Goal: Information Seeking & Learning: Compare options

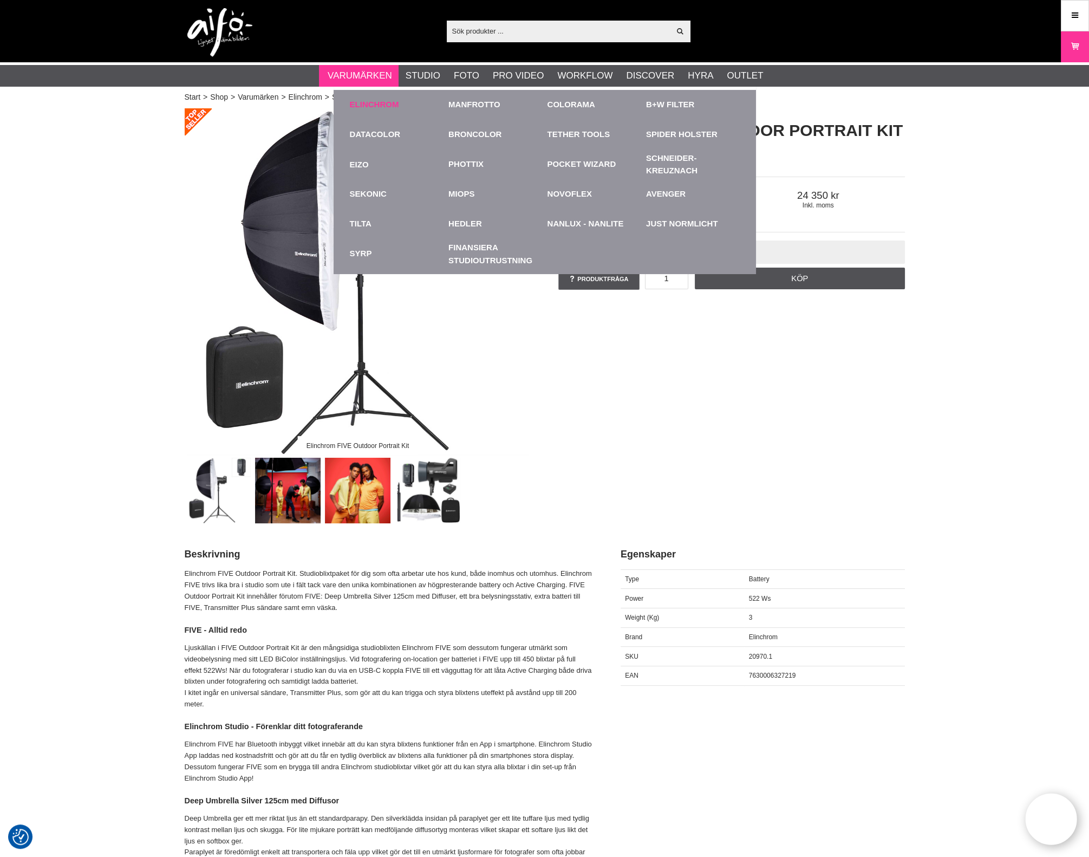
click at [367, 103] on link "Elinchrom" at bounding box center [374, 105] width 49 height 12
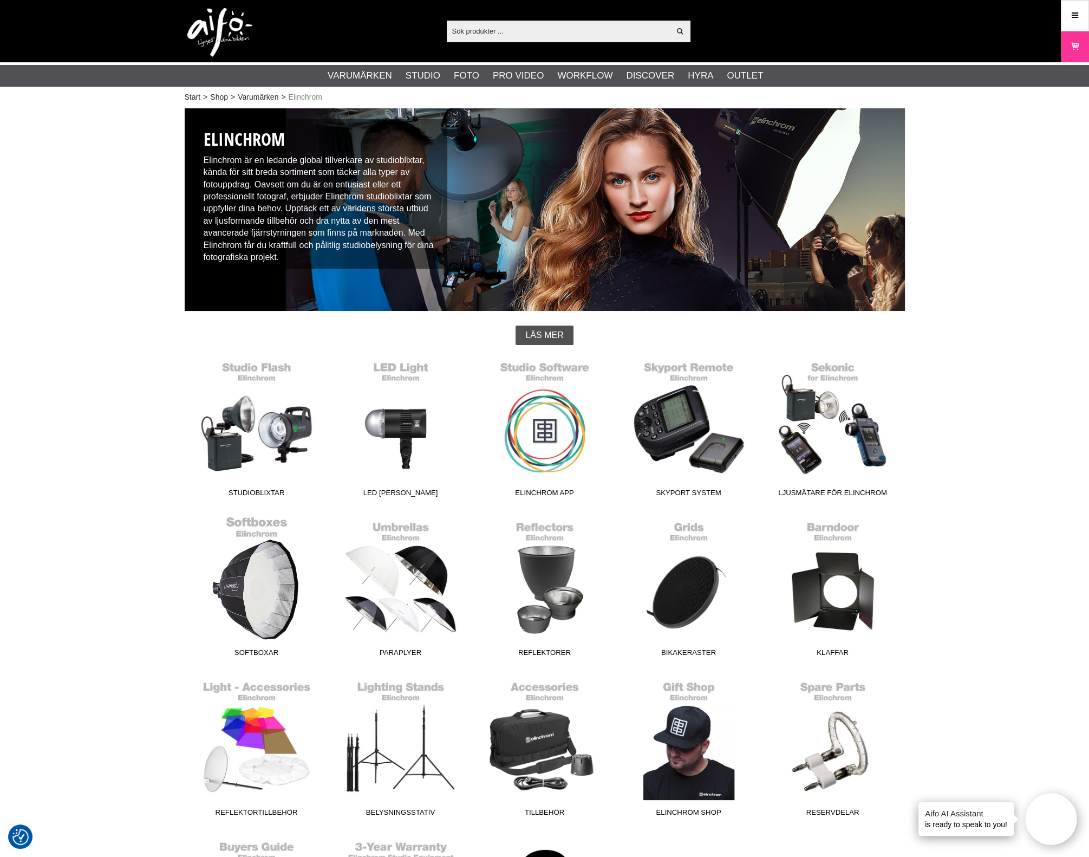
click at [254, 579] on link "Softboxar" at bounding box center [257, 589] width 144 height 146
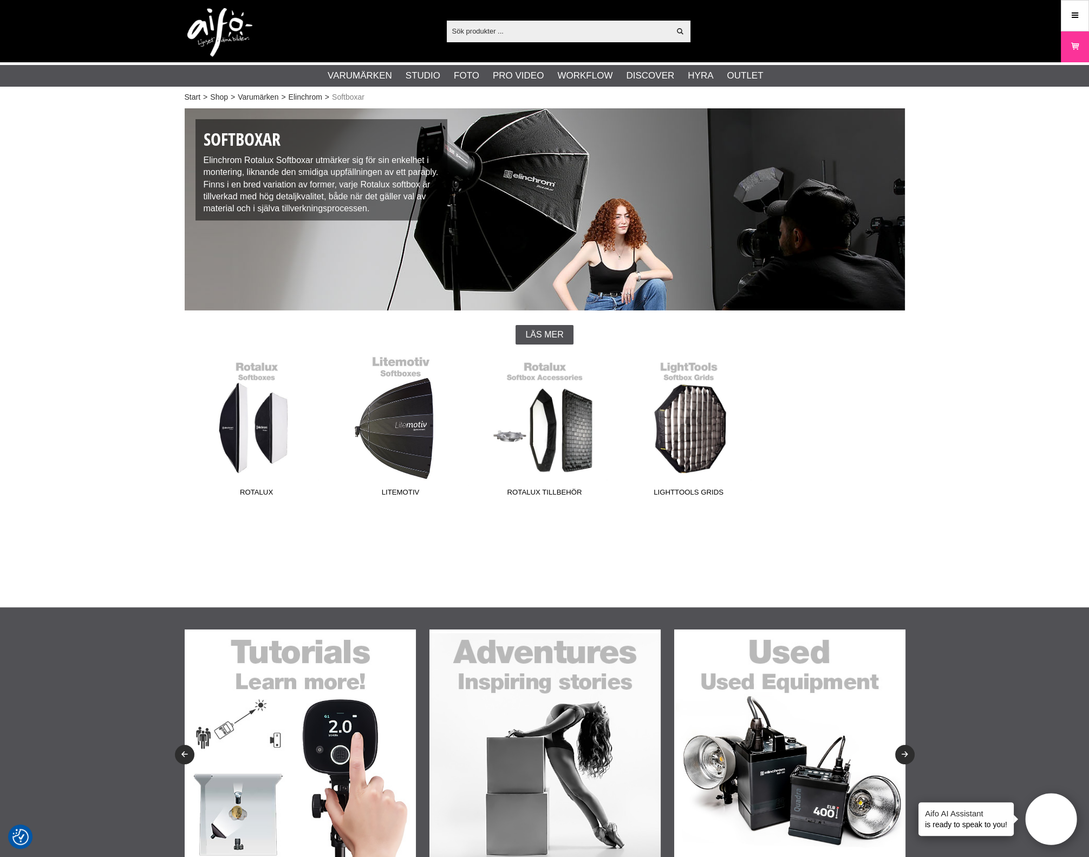
click at [403, 446] on link "Litemotiv" at bounding box center [401, 428] width 144 height 146
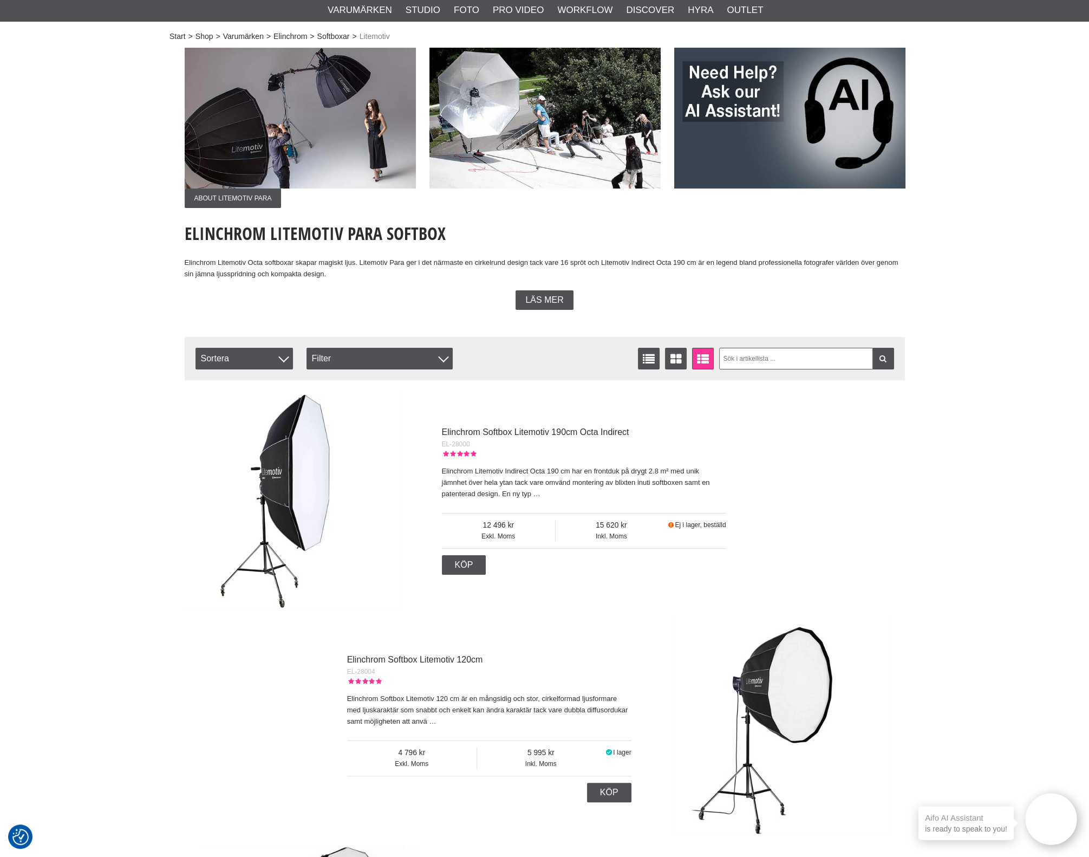
scroll to position [135, 0]
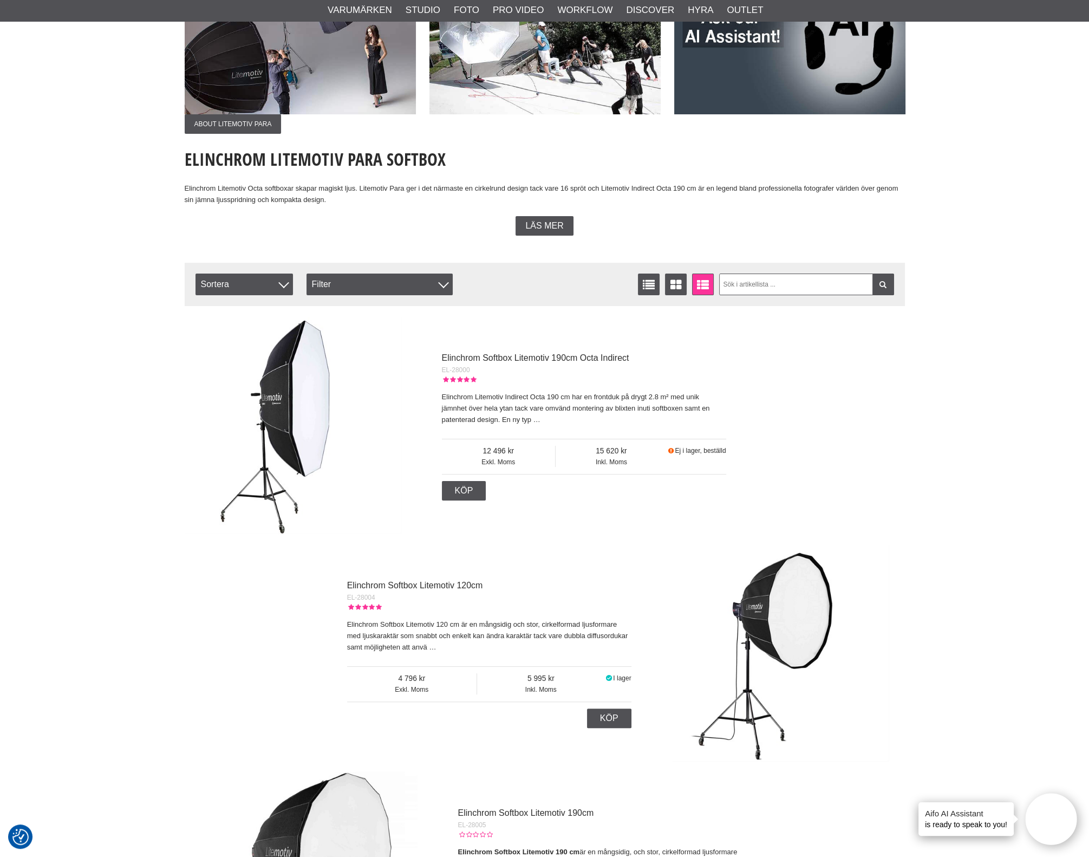
click at [252, 478] on img at bounding box center [293, 425] width 217 height 217
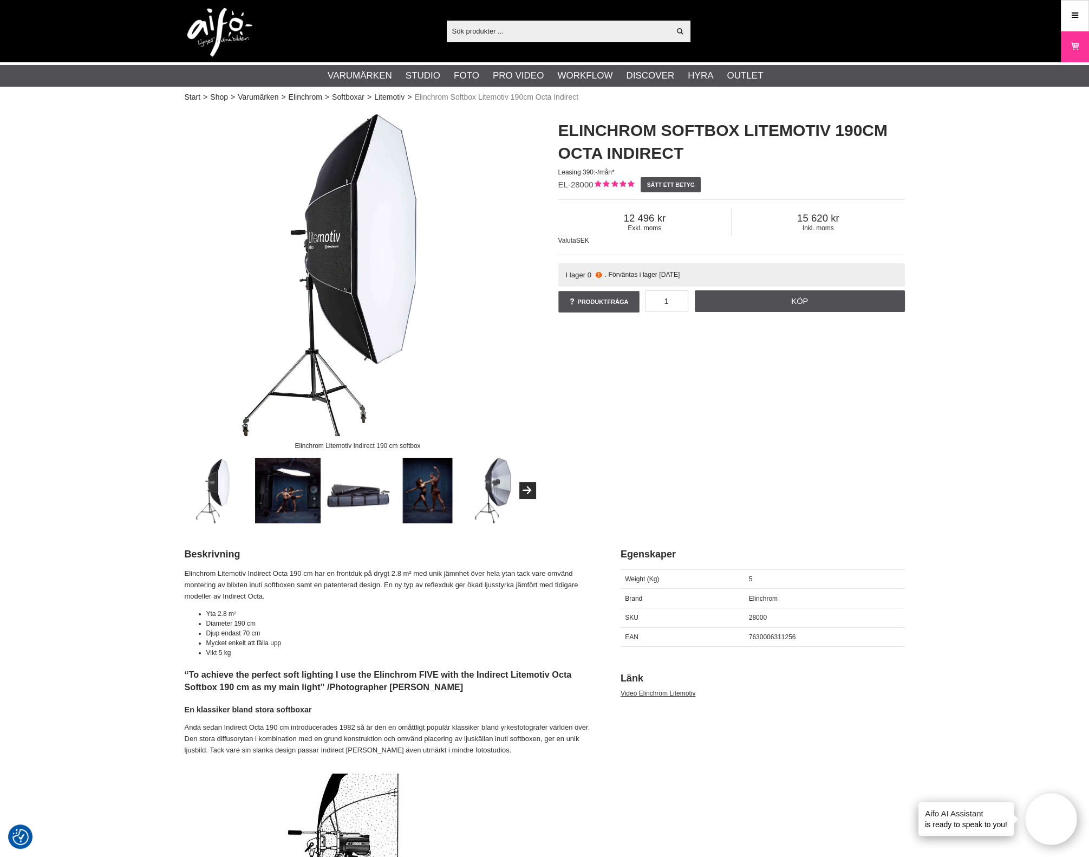
click at [325, 322] on img at bounding box center [358, 281] width 347 height 347
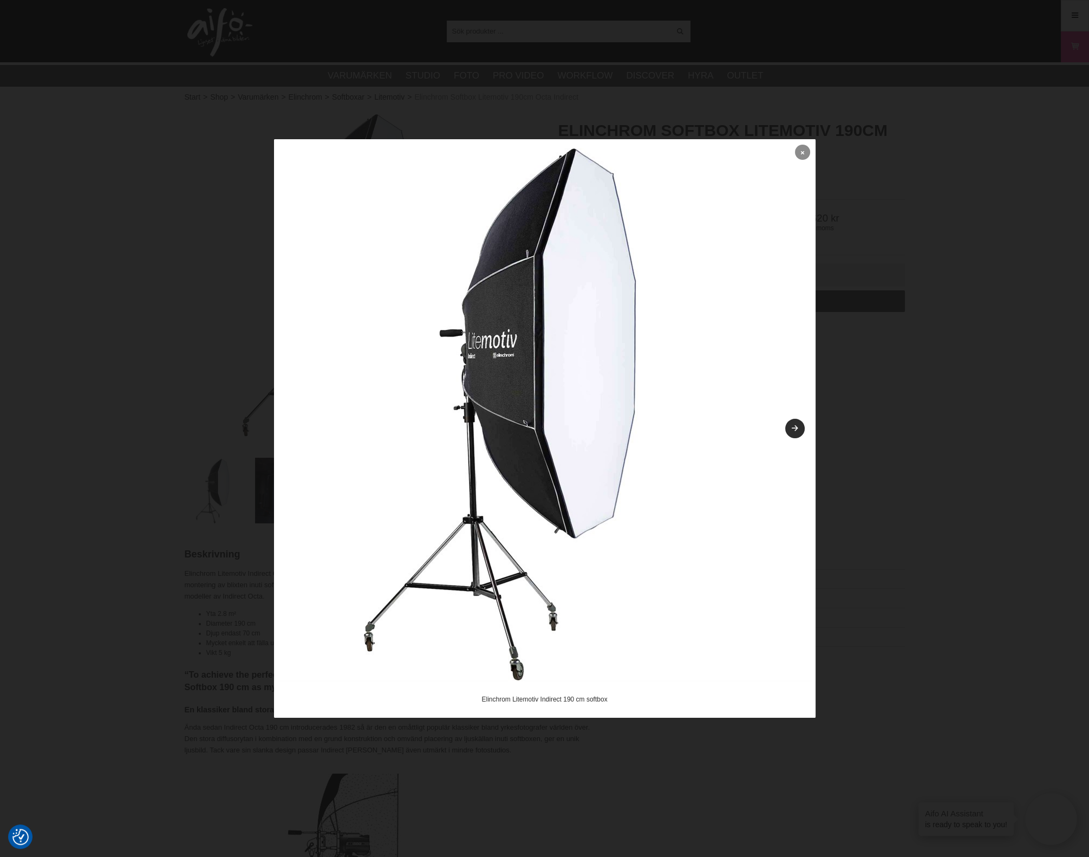
click at [807, 150] on link at bounding box center [802, 152] width 15 height 15
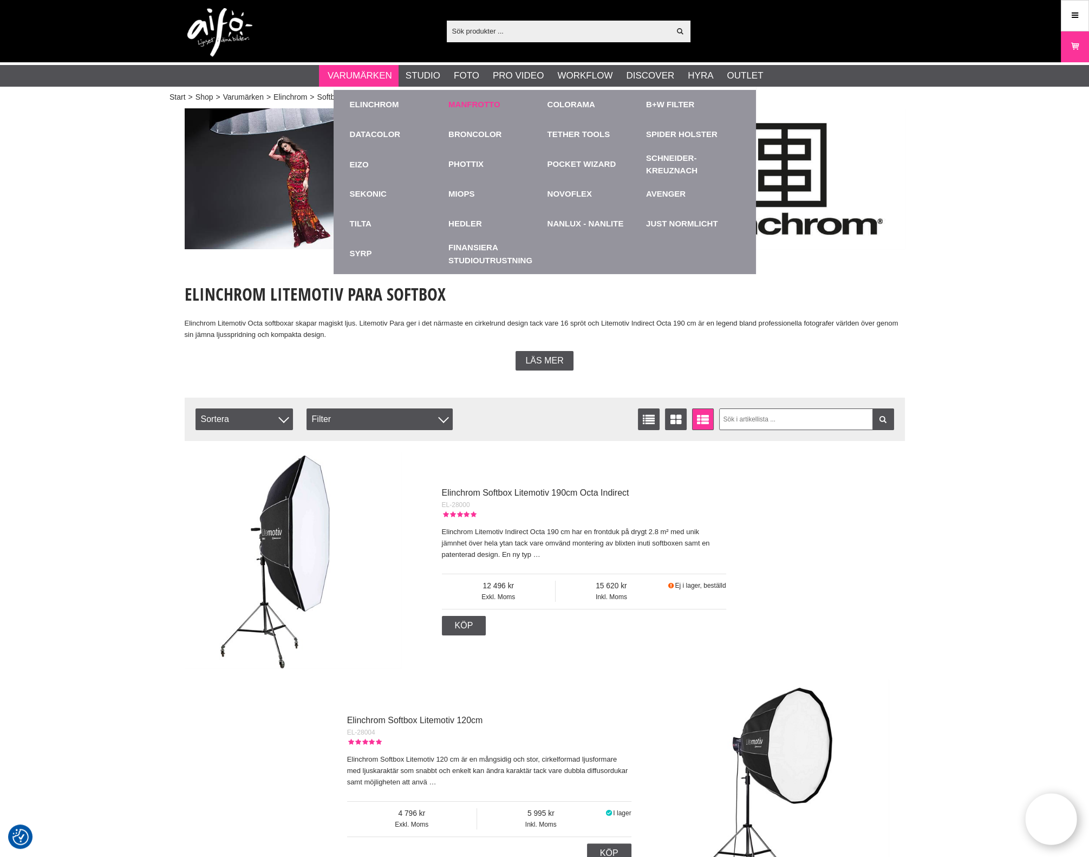
click at [487, 109] on link "Manfrotto" at bounding box center [475, 105] width 52 height 12
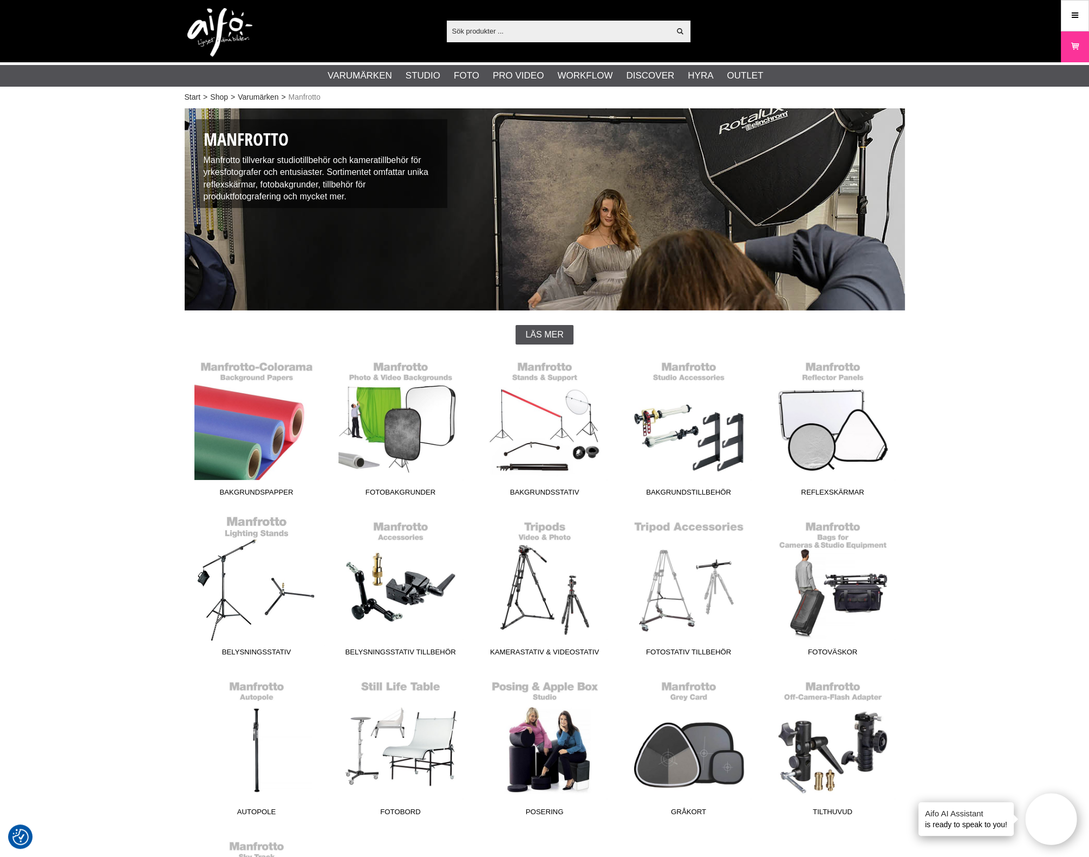
click at [256, 602] on link "Belysningsstativ" at bounding box center [257, 588] width 144 height 146
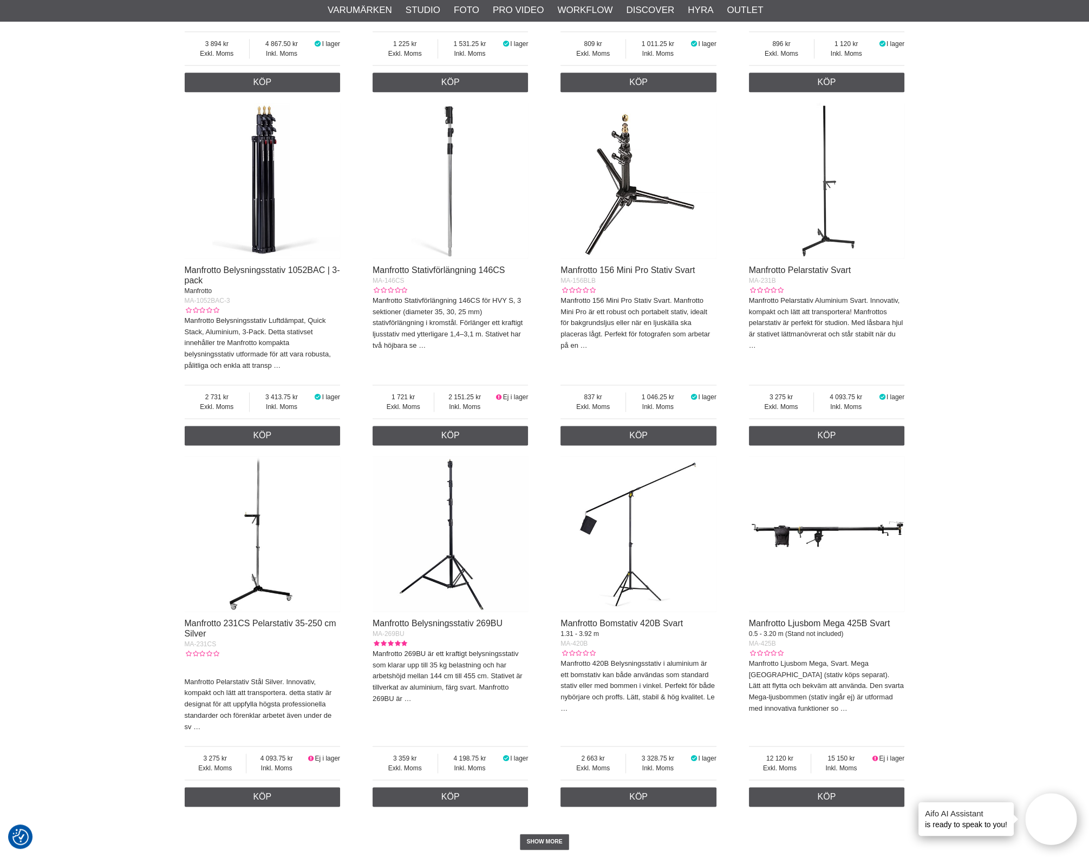
scroll to position [2099, 0]
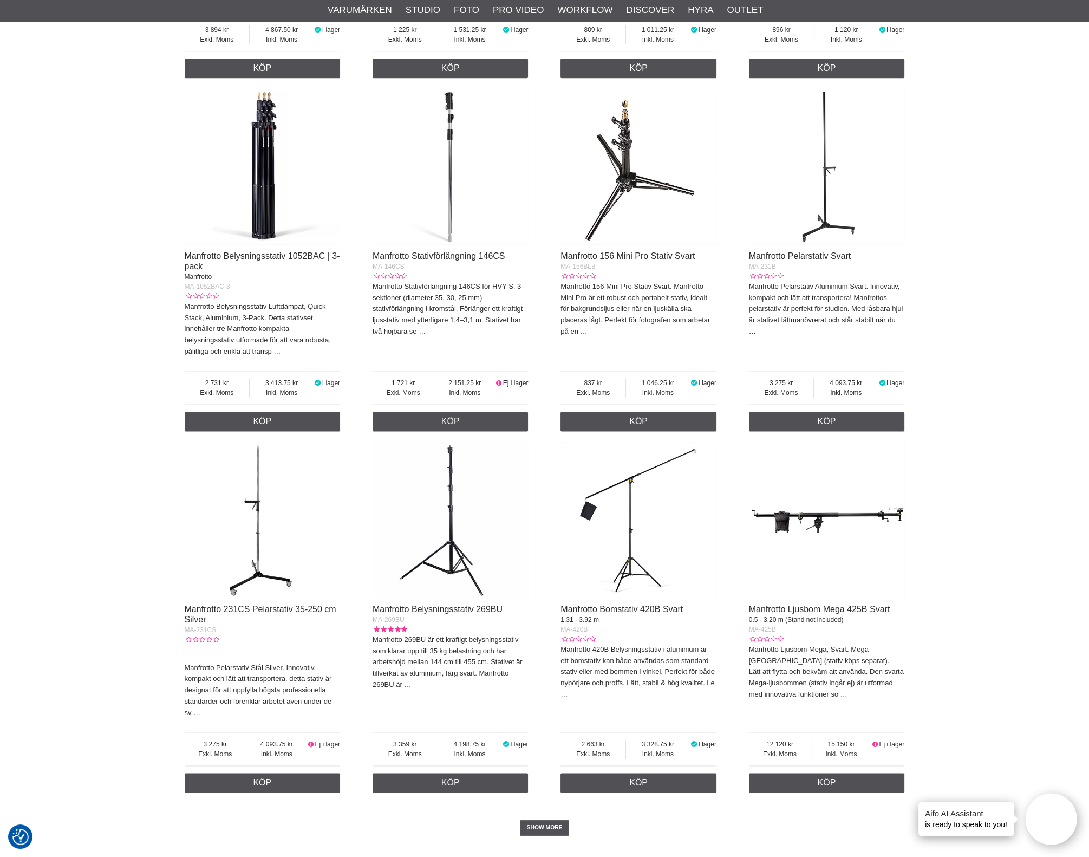
click at [451, 587] on img at bounding box center [451, 520] width 156 height 156
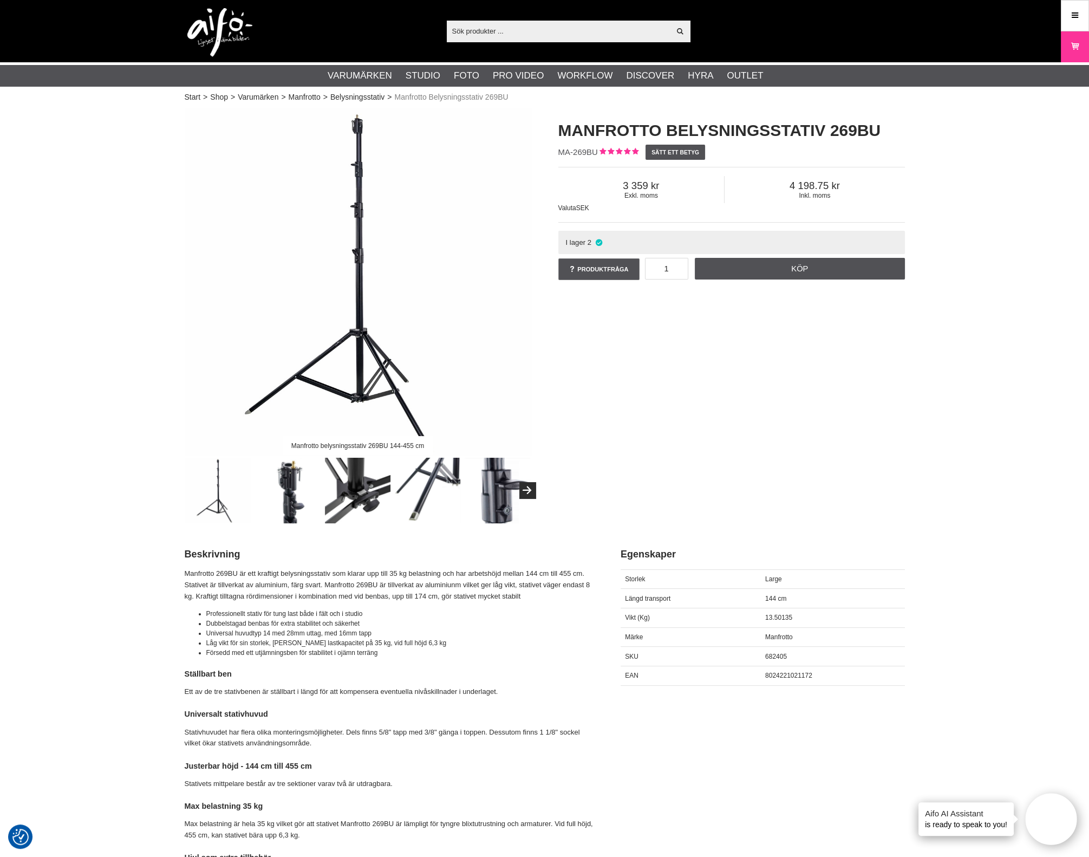
click at [349, 306] on img at bounding box center [358, 281] width 347 height 347
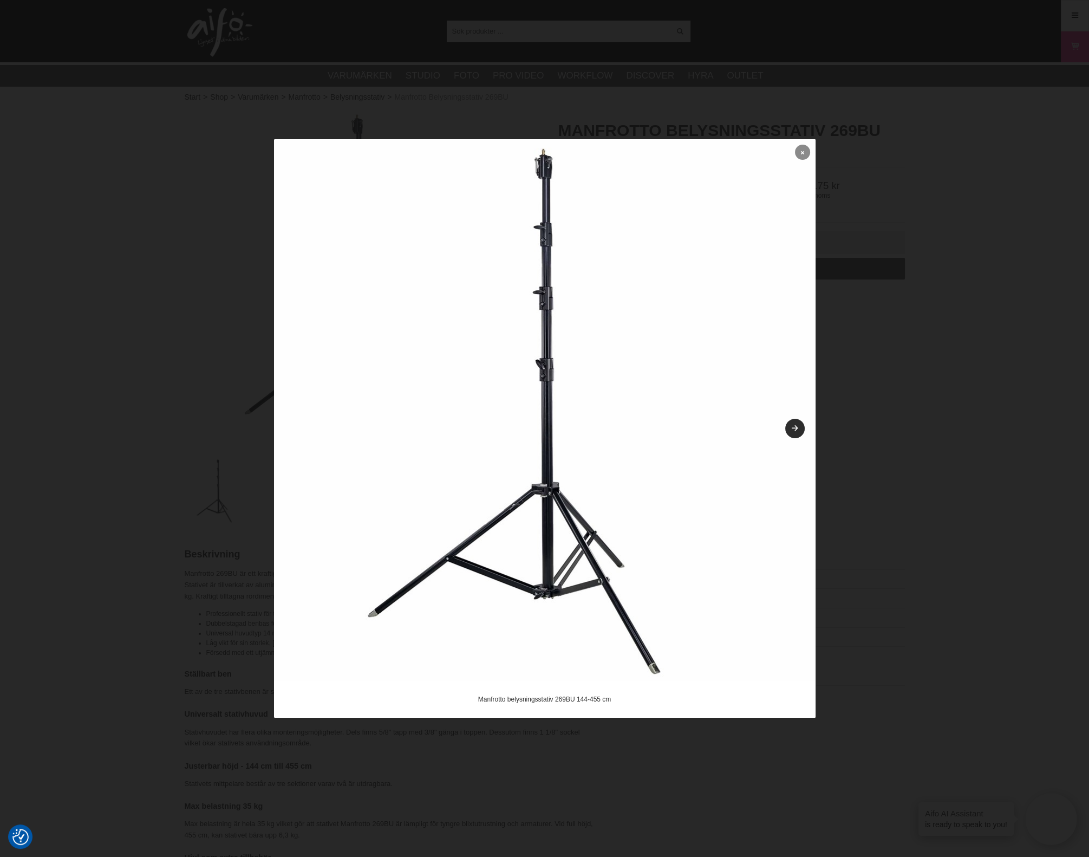
click at [803, 154] on icon at bounding box center [802, 153] width 3 height 6
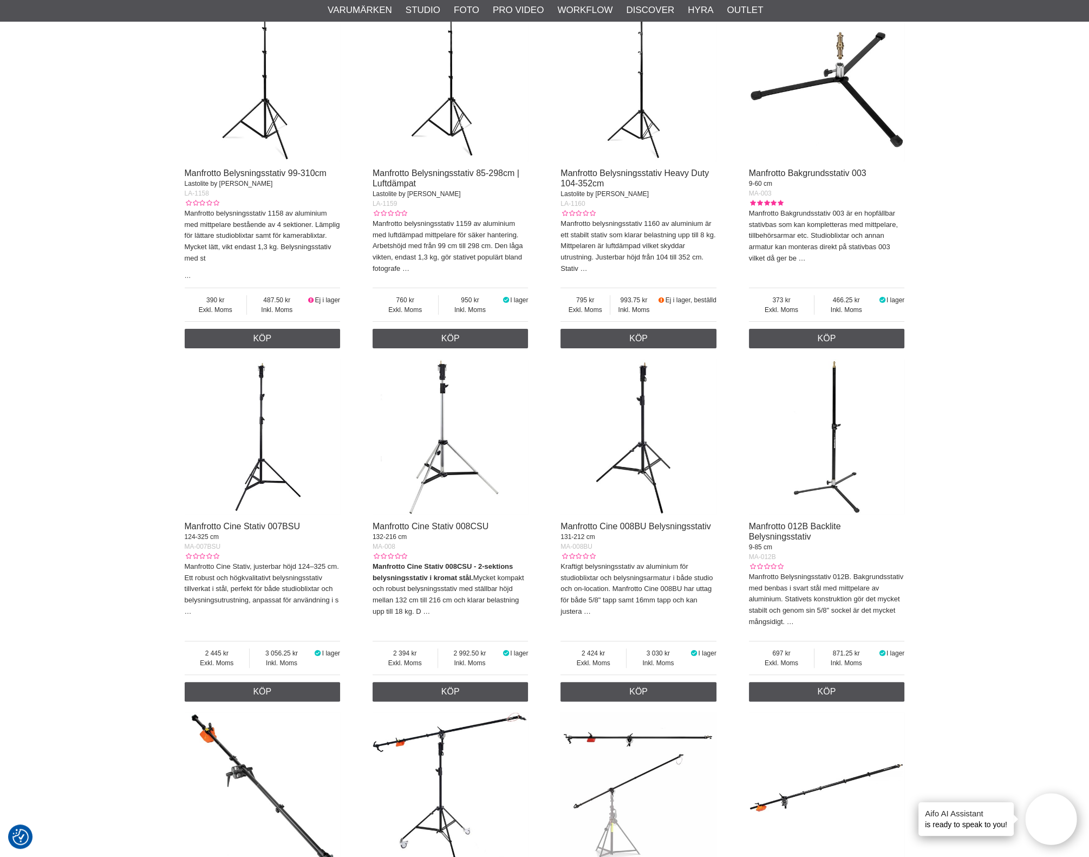
scroll to position [473, 0]
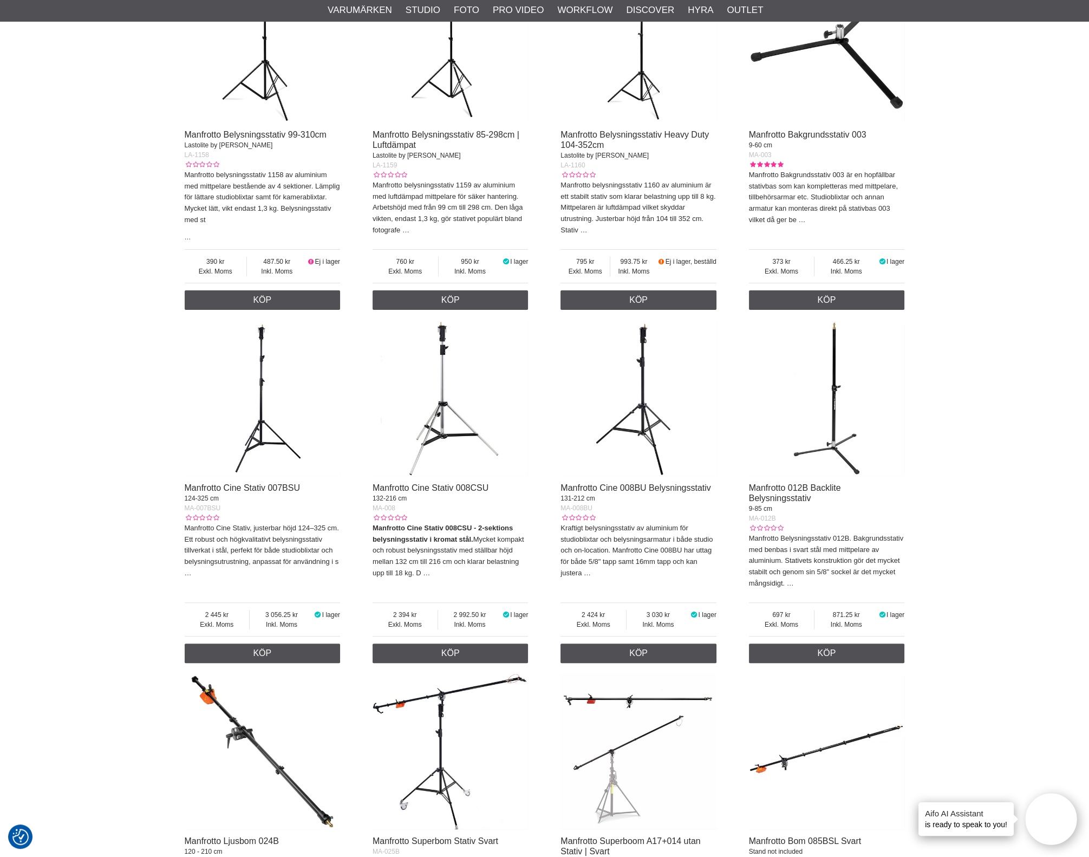
click at [647, 440] on img at bounding box center [639, 399] width 156 height 156
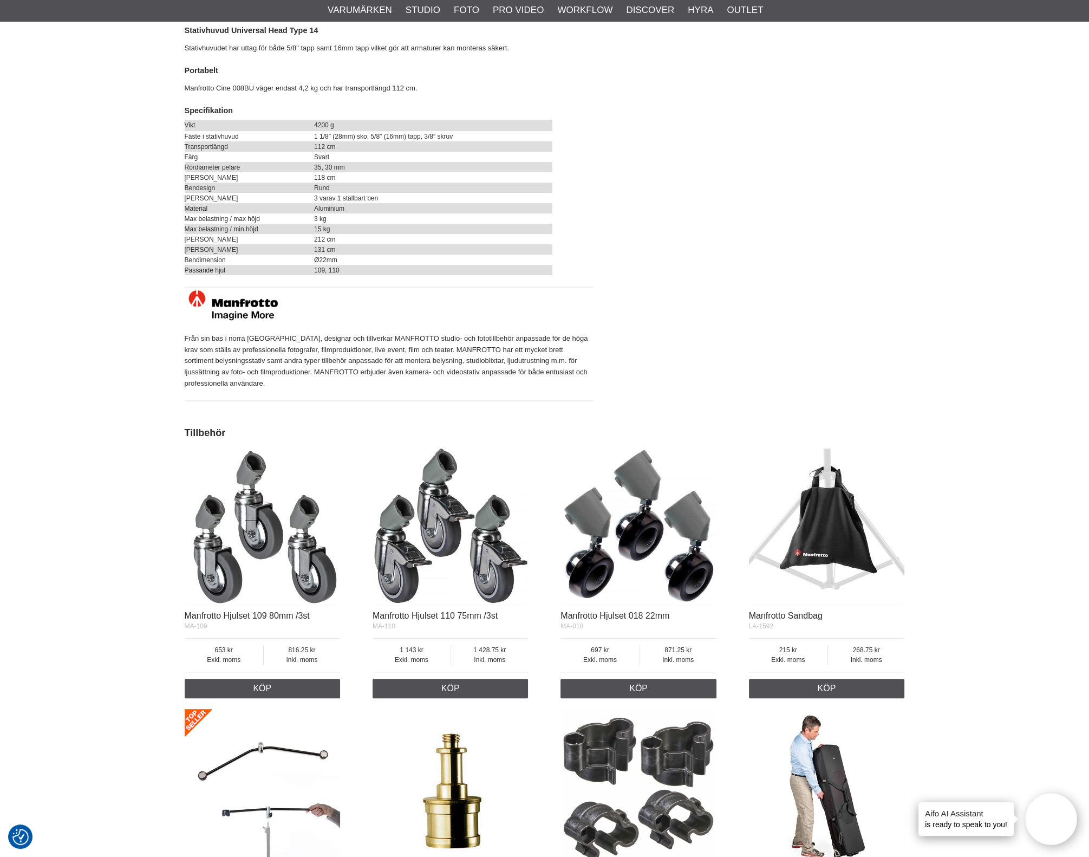
scroll to position [677, 0]
